Goal: Find specific page/section: Find specific page/section

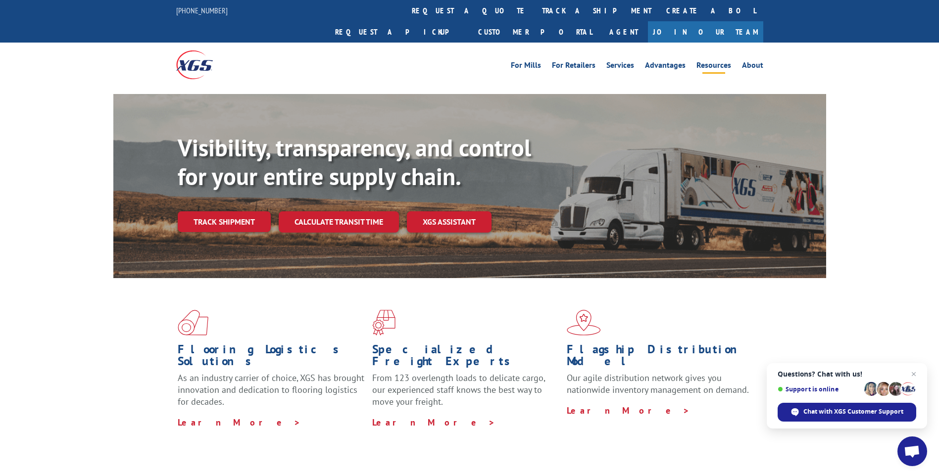
click at [711, 61] on link "Resources" at bounding box center [714, 66] width 35 height 11
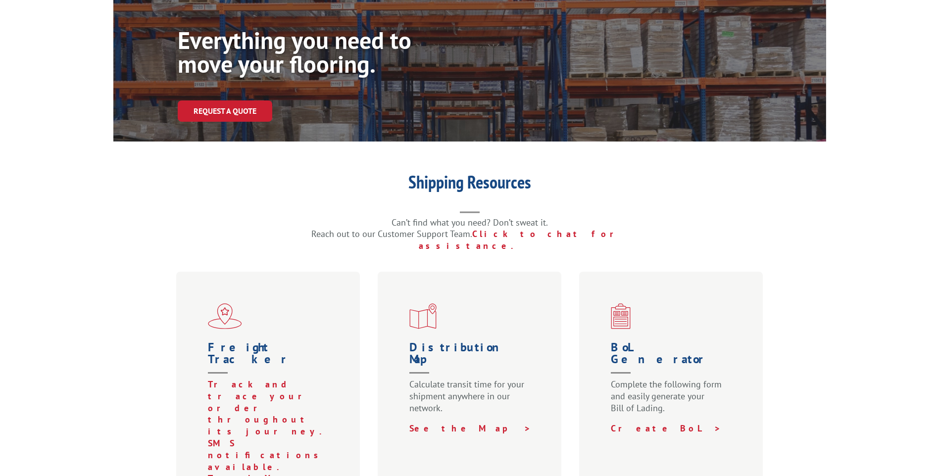
scroll to position [132, 0]
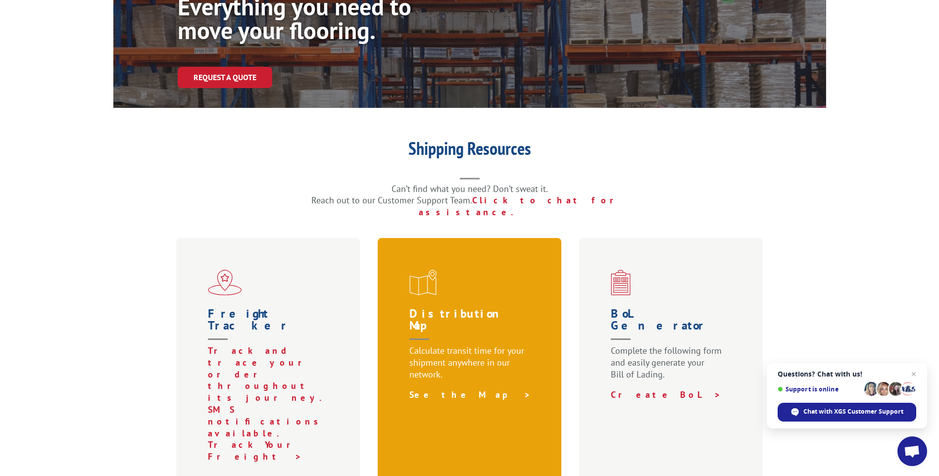
click at [425, 389] on link "See the Map >" at bounding box center [471, 394] width 122 height 11
